Goal: Task Accomplishment & Management: Use online tool/utility

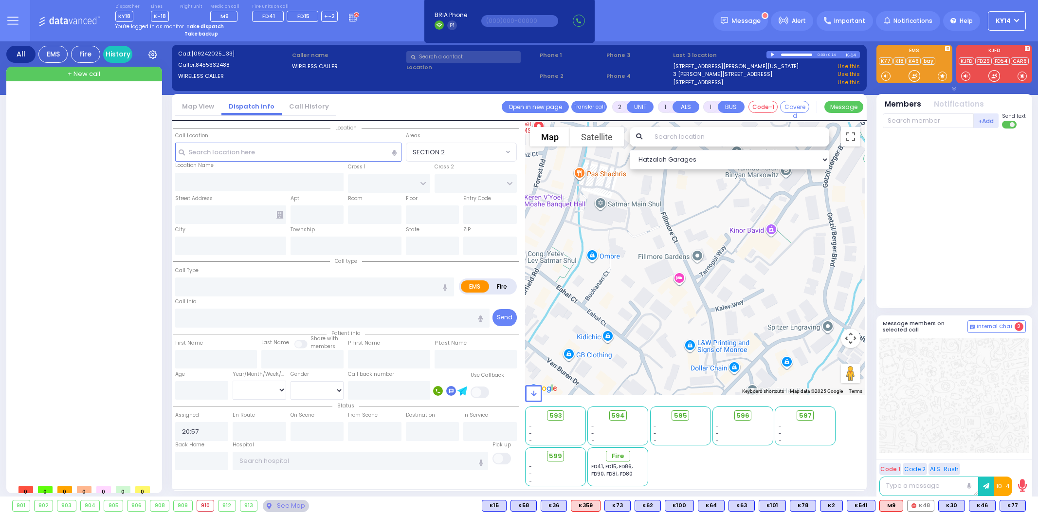
select select
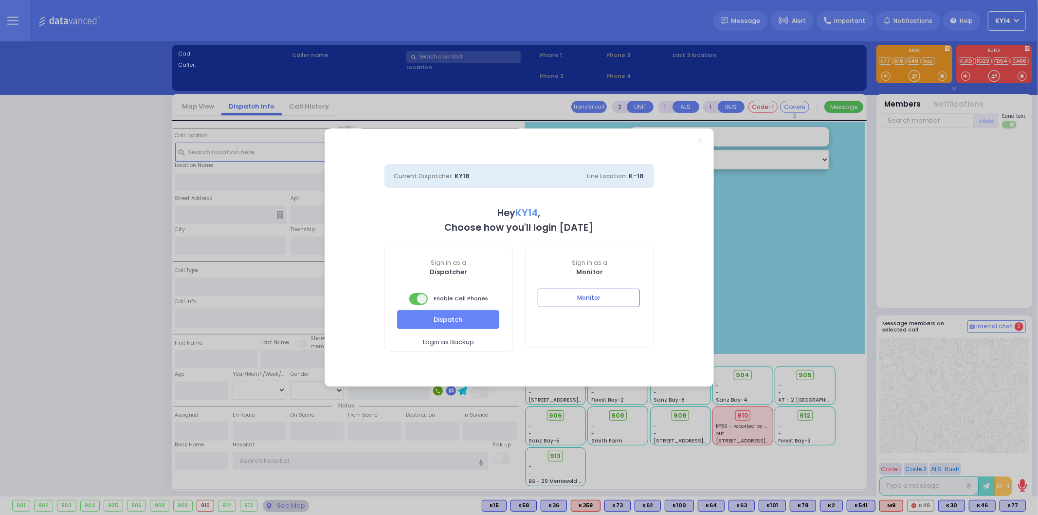
select select "2"
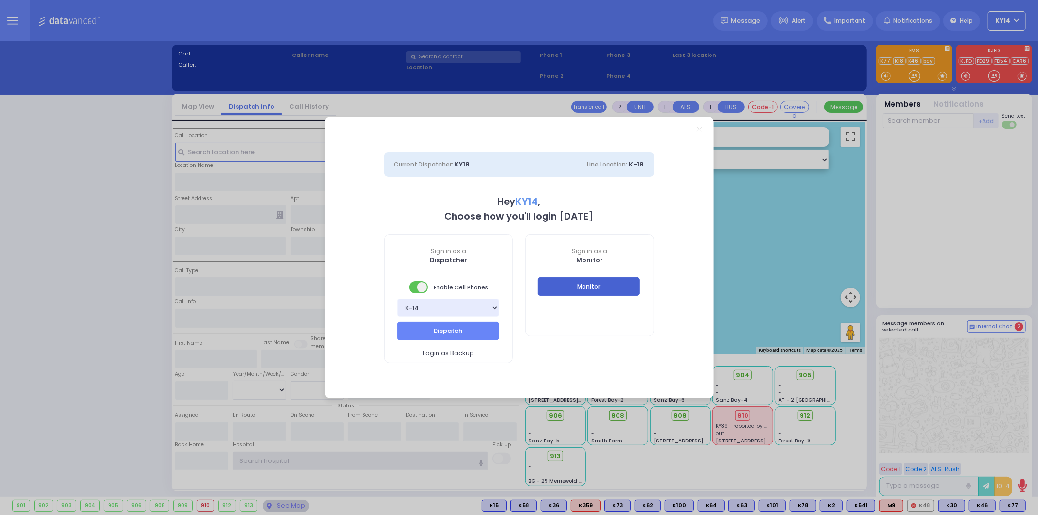
type input "ky14"
click at [606, 285] on button "Monitor" at bounding box center [589, 286] width 102 height 18
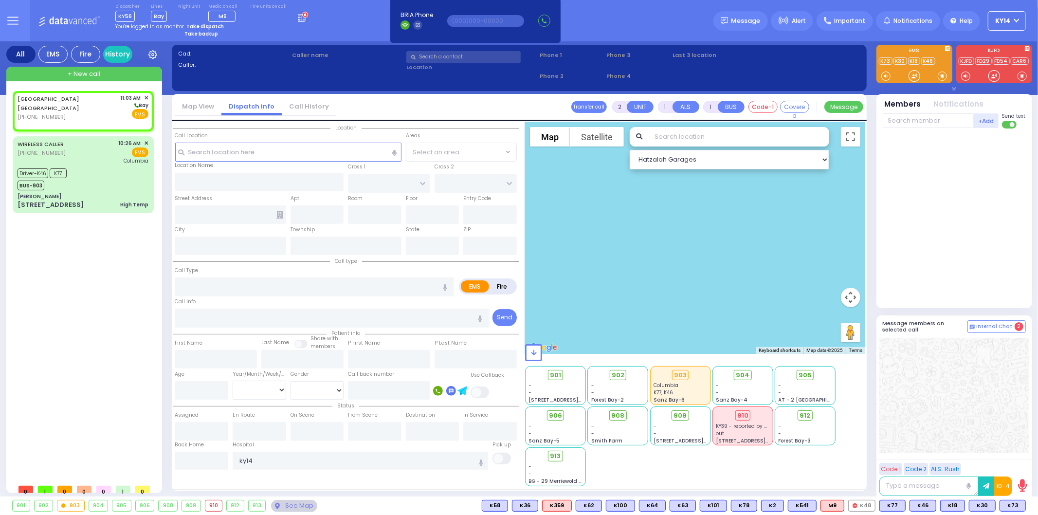
select select
radio input "true"
select select
type input "11:03"
select select "Hatzalah Garages"
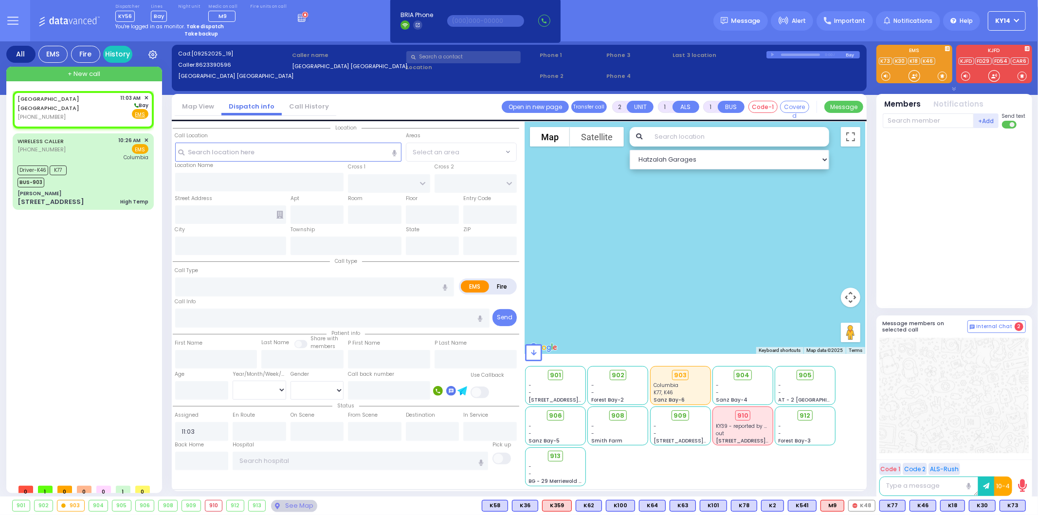
select select
radio input "true"
select select
select select "Hatzalah Garages"
select select
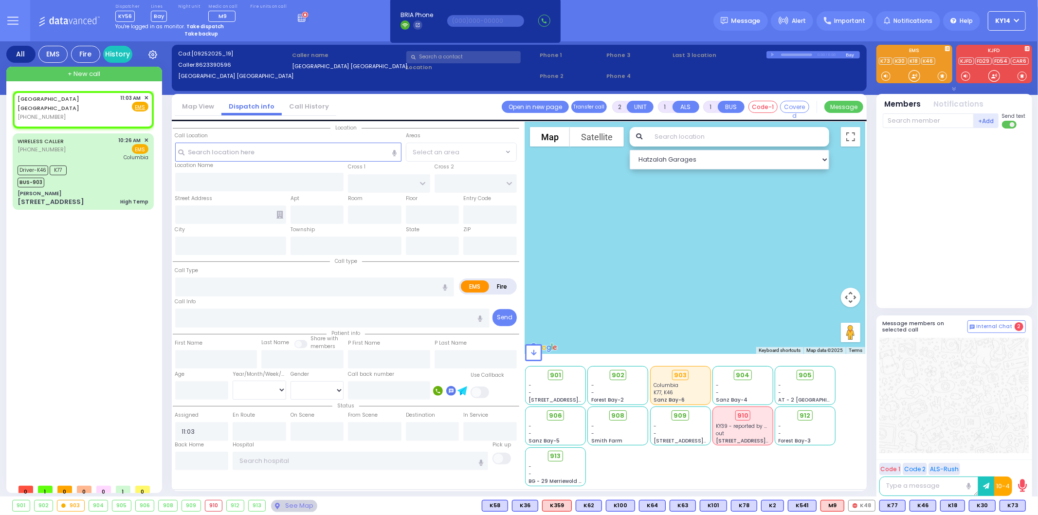
radio input "true"
select select
select select "Hatzalah Garages"
